Goal: Share content: Share content

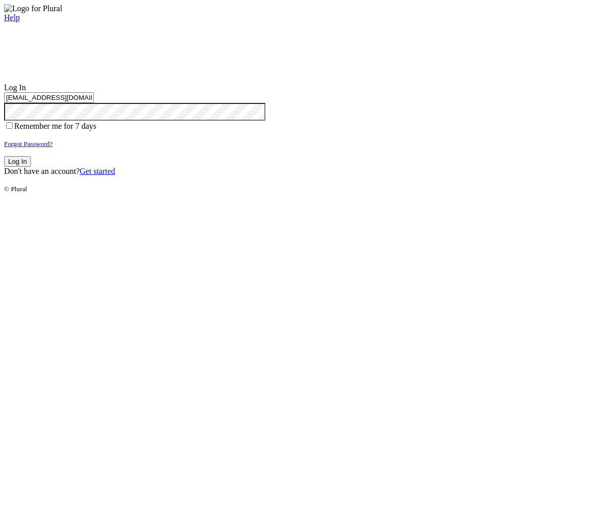
type input "test-1757354953-3@civiceagle.com"
click at [31, 167] on button "Log In" at bounding box center [17, 161] width 27 height 11
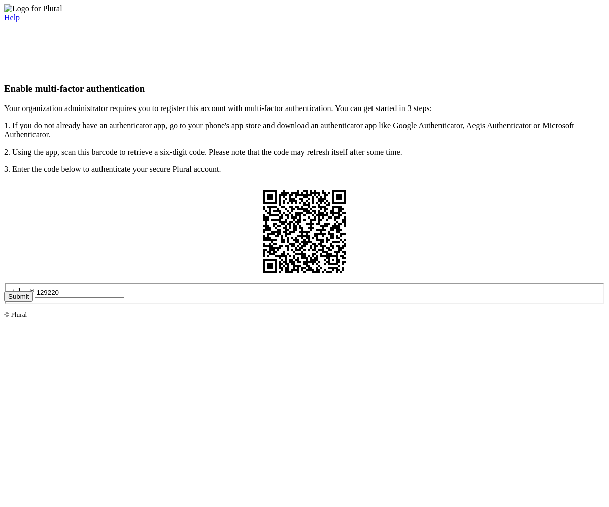
type input "129220"
click at [33, 302] on button "Submit" at bounding box center [18, 296] width 29 height 11
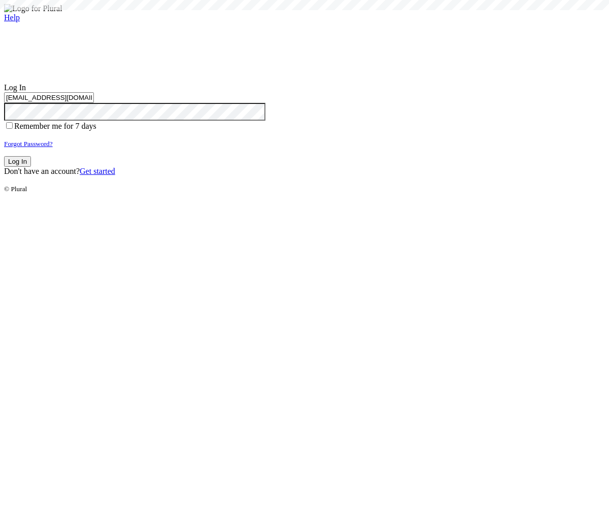
type input "test-1757354953-3@civiceagle.com"
click at [31, 167] on button "Log In" at bounding box center [17, 161] width 27 height 11
click at [53, 148] on small "Forgot Password?" at bounding box center [28, 144] width 49 height 8
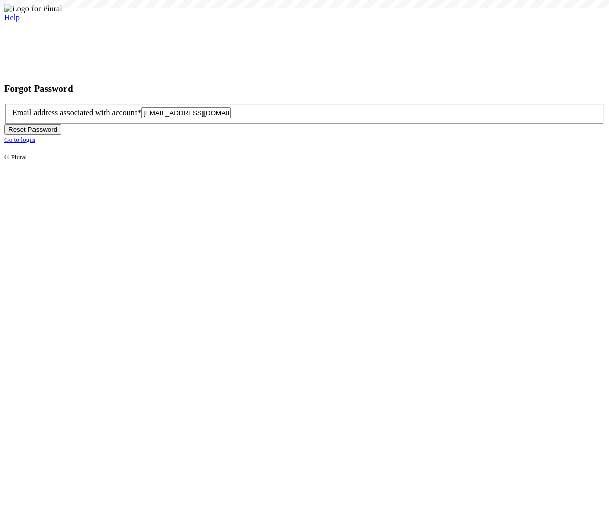
click at [61, 135] on button "Reset Password" at bounding box center [32, 129] width 57 height 11
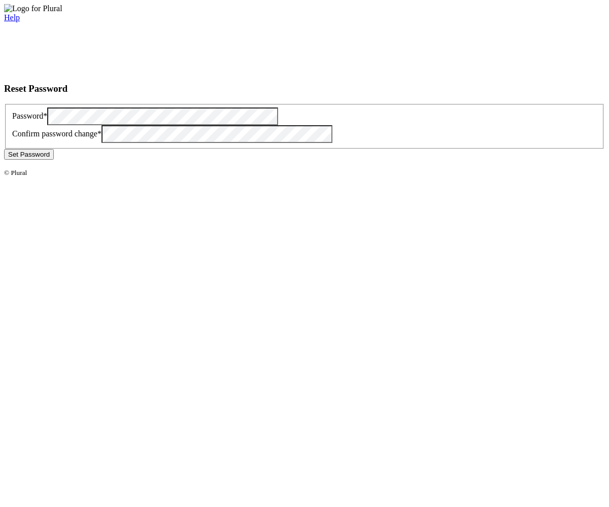
click at [54, 160] on button "Set Password" at bounding box center [29, 154] width 50 height 11
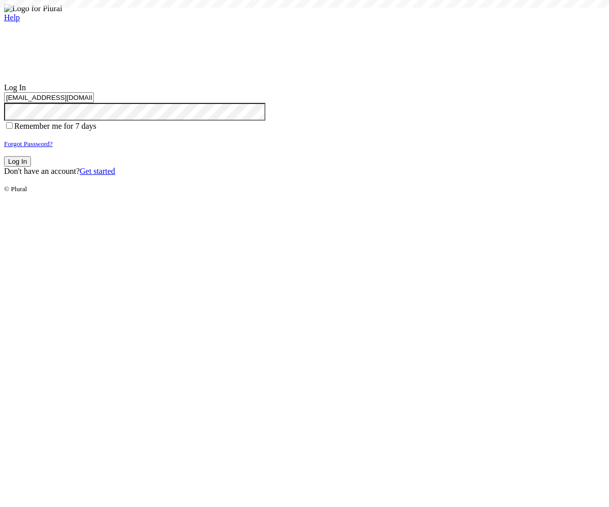
type input "test-1757354958-6@civiceagle.com"
click at [31, 167] on button "Log In" at bounding box center [17, 161] width 27 height 11
type input "[EMAIL_ADDRESS][DOMAIN_NAME]"
click at [31, 167] on button "Log In" at bounding box center [17, 161] width 27 height 11
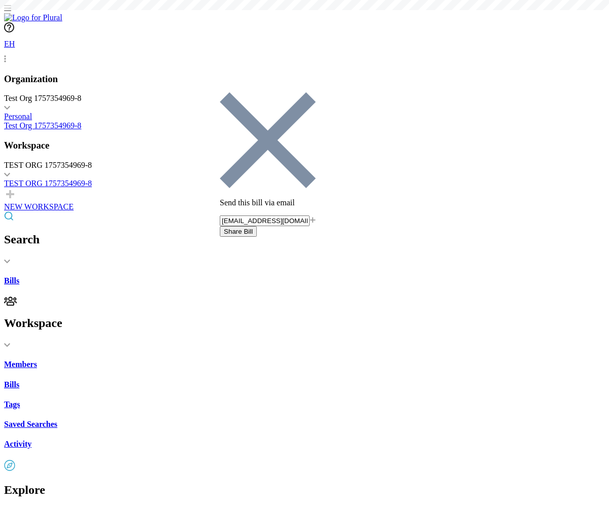
type input "[EMAIL_ADDRESS][DOMAIN_NAME]"
click at [257, 226] on button "Share Bill" at bounding box center [238, 231] width 37 height 11
